Goal: Use online tool/utility: Utilize a website feature to perform a specific function

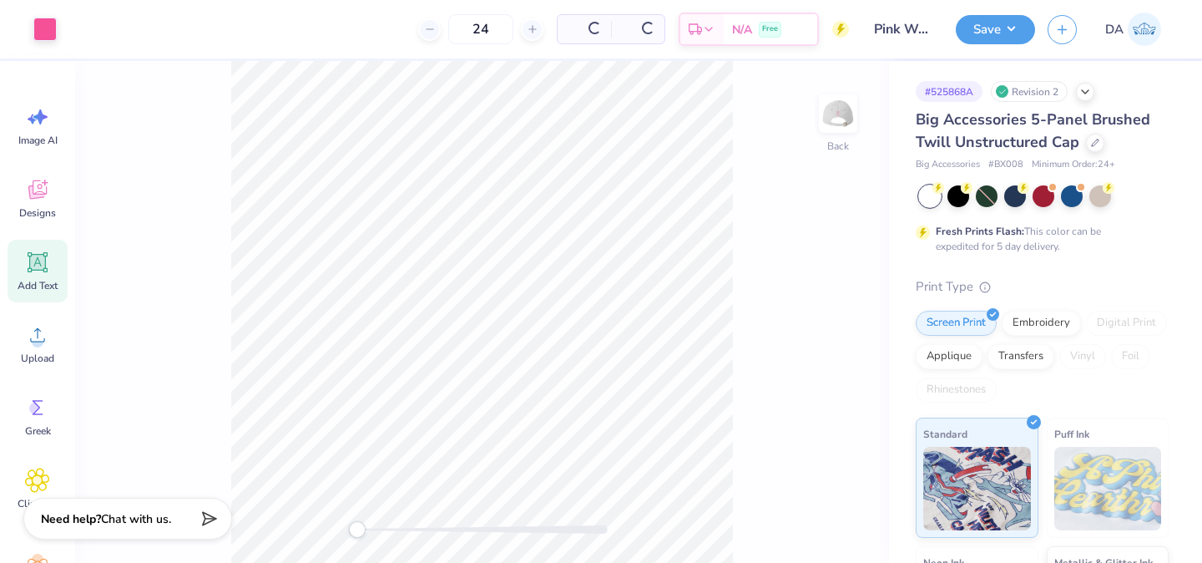
click at [32, 272] on icon at bounding box center [37, 262] width 25 height 25
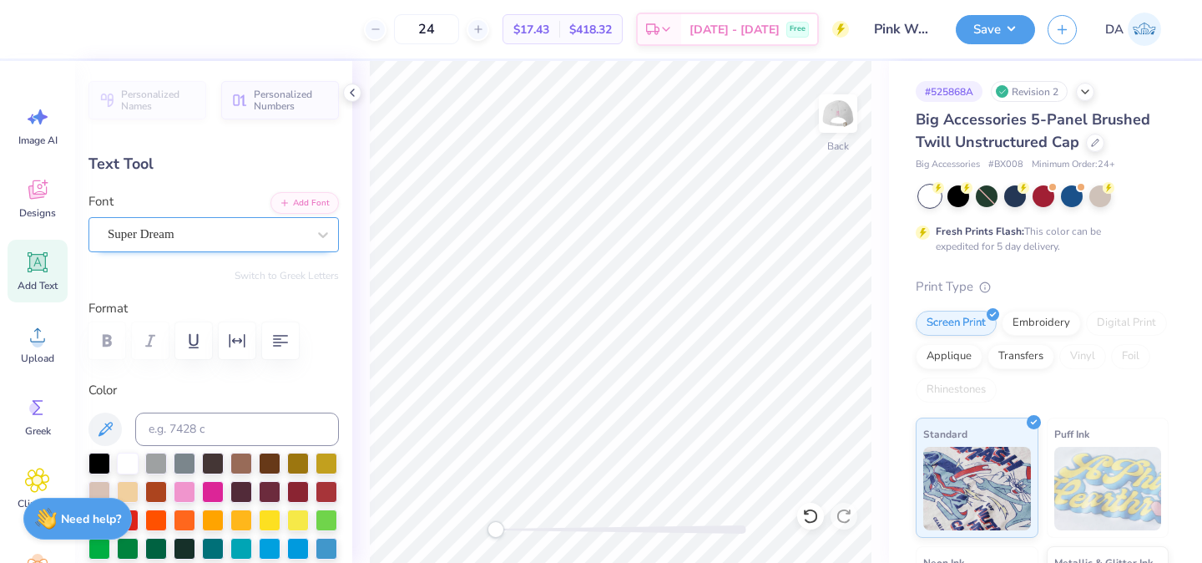
type textarea "®"
click at [164, 228] on div "Super Dream" at bounding box center [207, 234] width 202 height 26
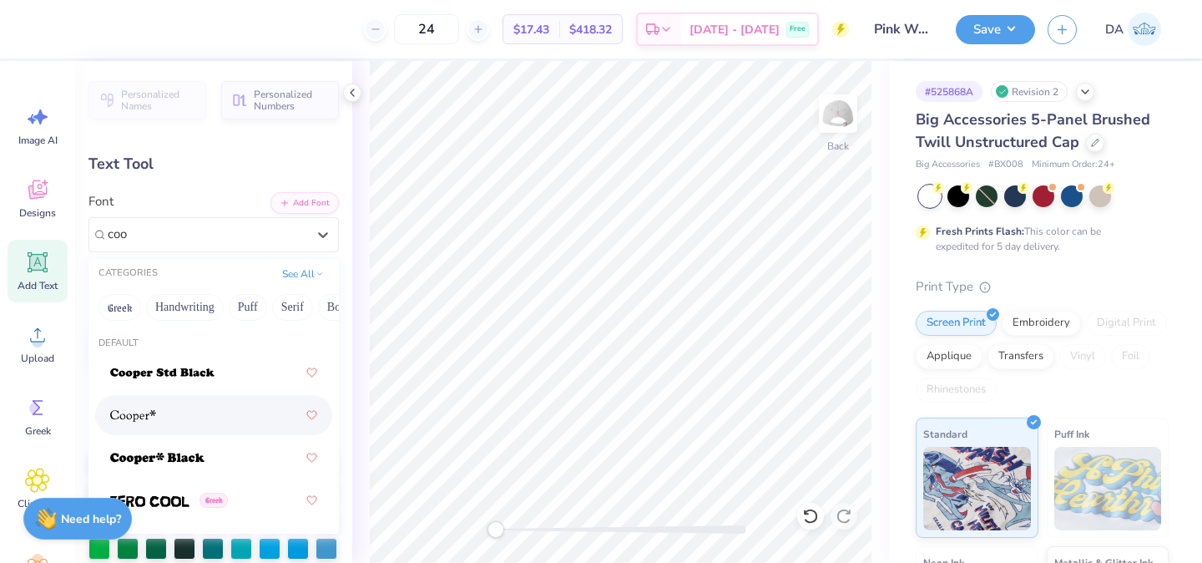
click at [159, 408] on div at bounding box center [213, 415] width 207 height 30
type input "coo"
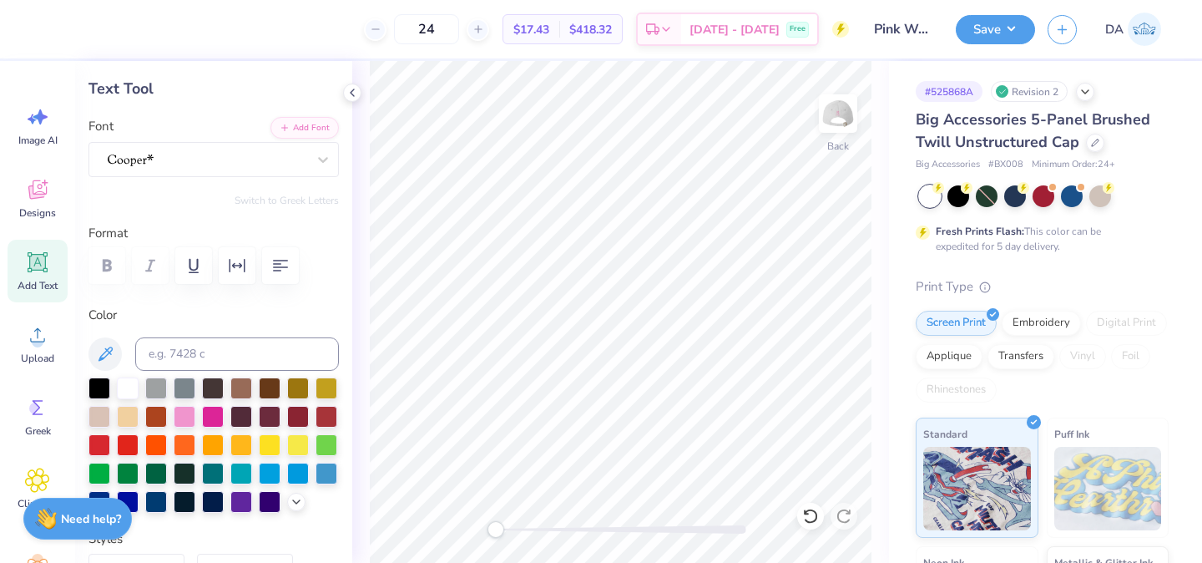
scroll to position [88, 0]
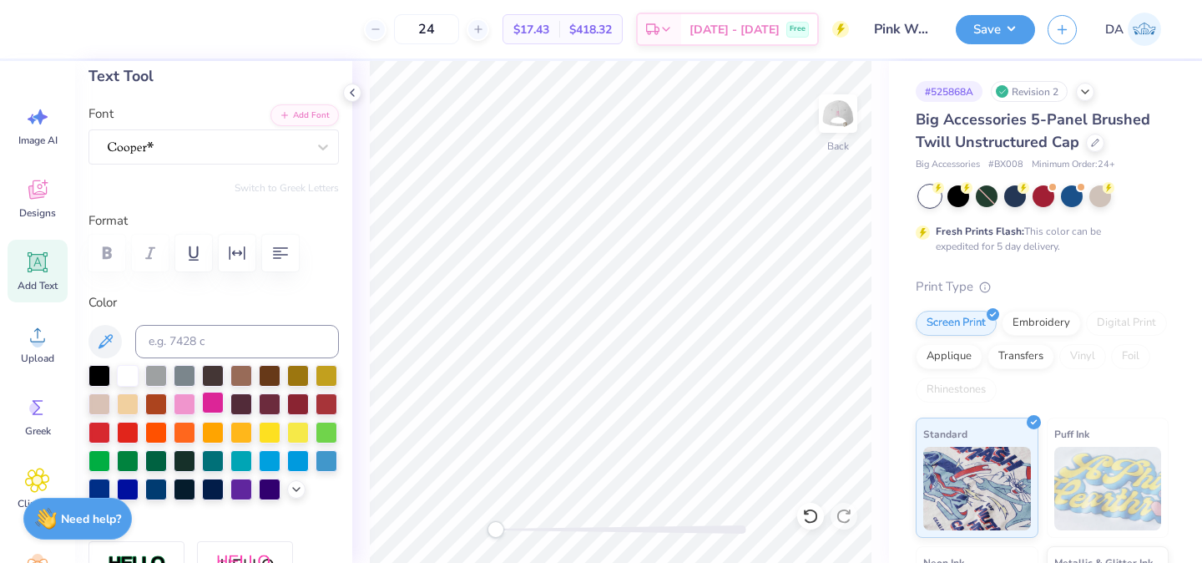
click at [212, 401] on div at bounding box center [213, 403] width 22 height 22
click at [215, 337] on input at bounding box center [237, 341] width 204 height 33
type input "212c"
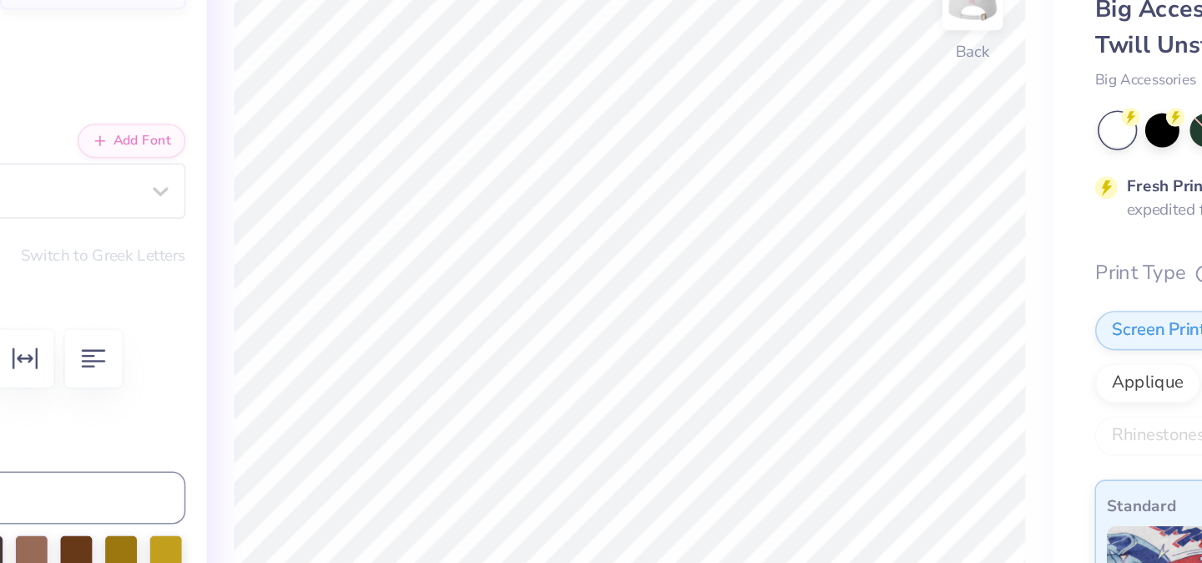
type input "0.14"
type input "0.15"
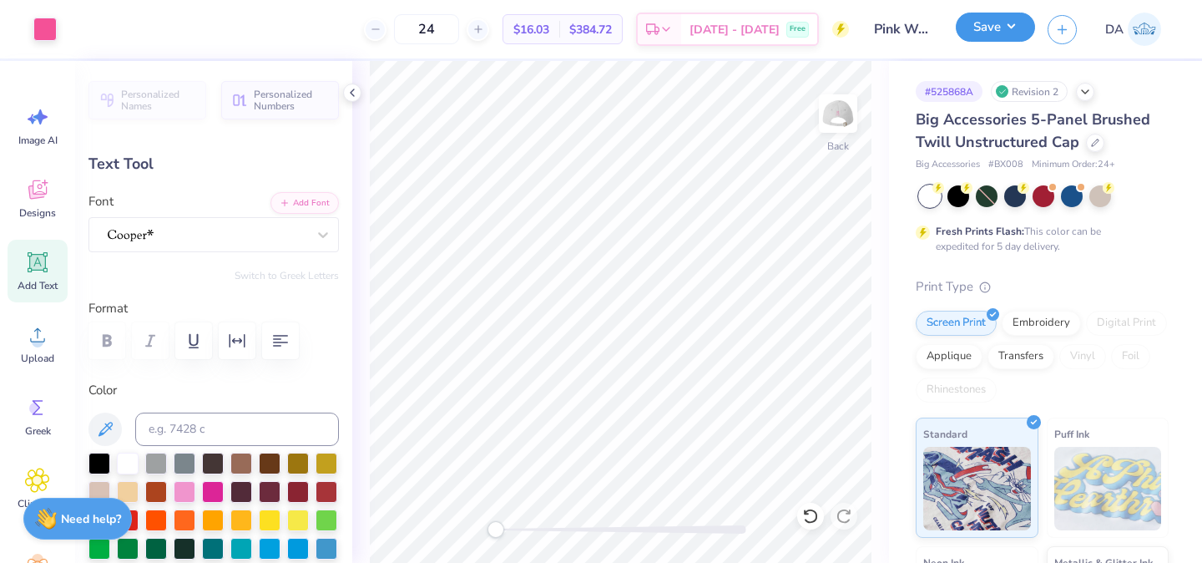
click at [1006, 23] on button "Save" at bounding box center [995, 27] width 79 height 29
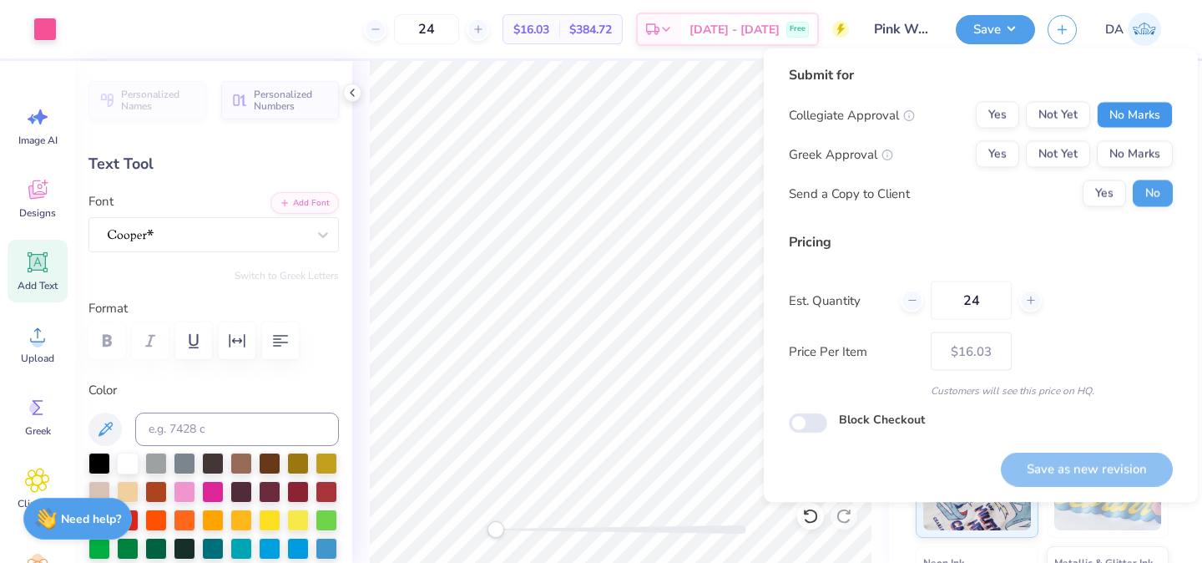
click at [1115, 110] on button "No Marks" at bounding box center [1135, 115] width 76 height 27
click at [1015, 153] on button "Yes" at bounding box center [997, 154] width 43 height 27
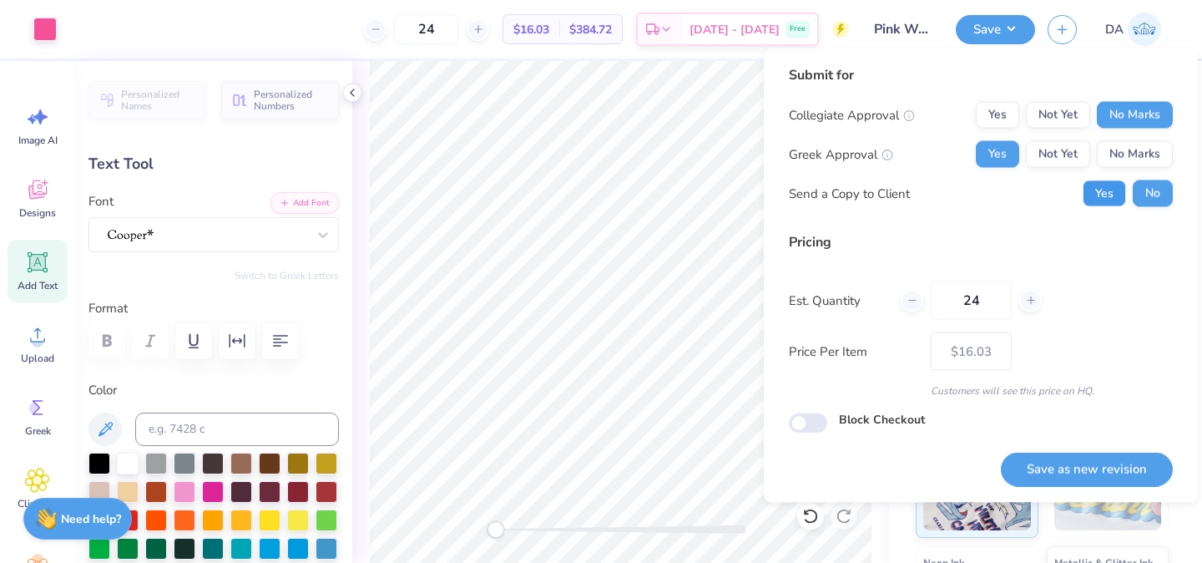
click at [1119, 185] on button "Yes" at bounding box center [1104, 193] width 43 height 27
click at [1080, 474] on button "Save as new revision" at bounding box center [1087, 469] width 172 height 34
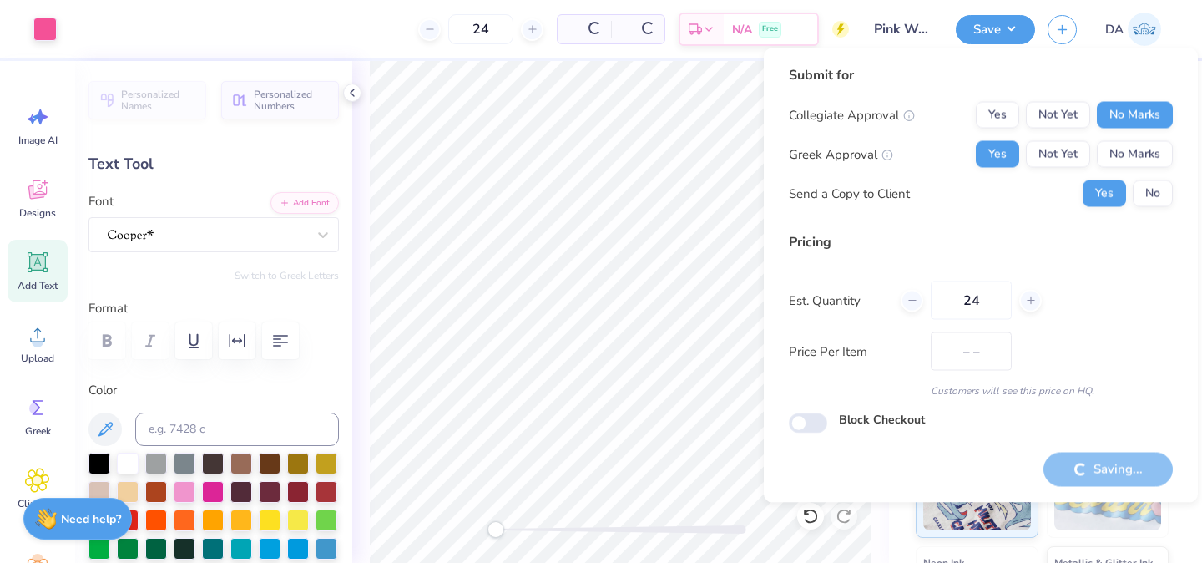
type input "$16.03"
